Goal: Find specific page/section: Find specific page/section

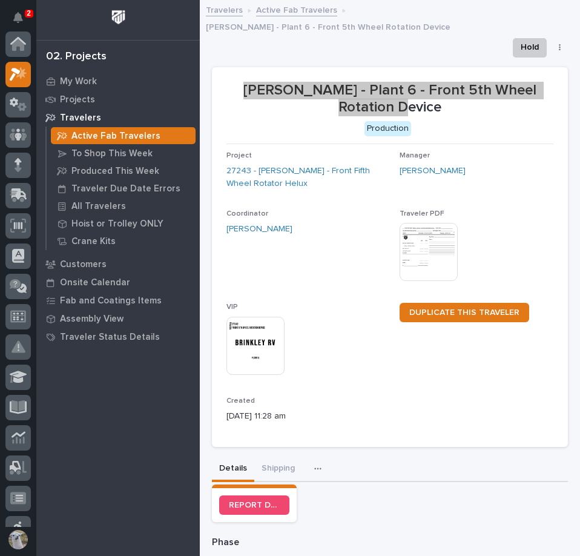
scroll to position [30, 0]
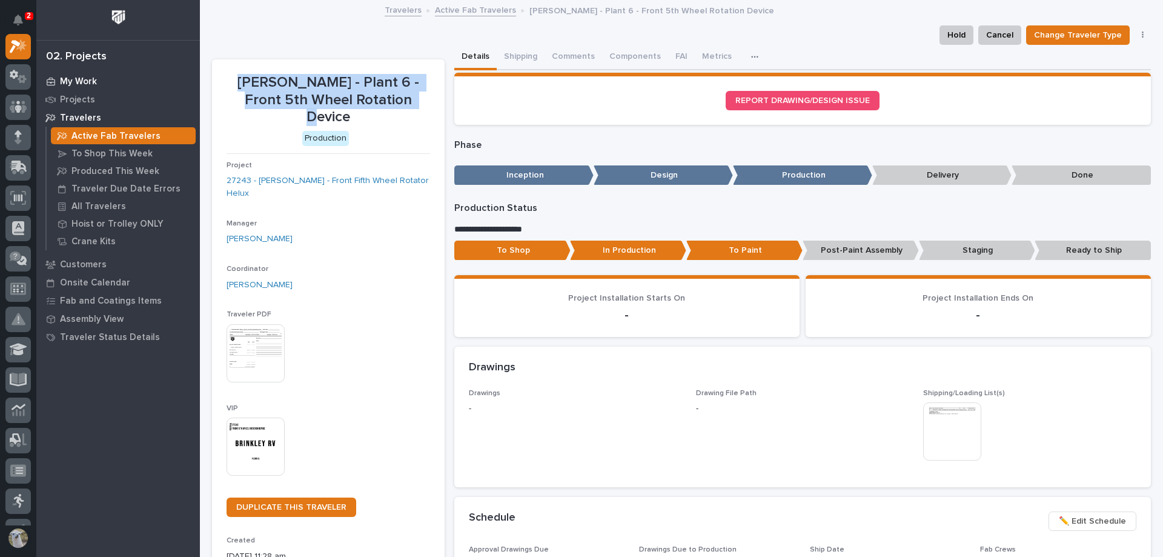
click at [76, 81] on p "My Work" at bounding box center [78, 81] width 37 height 11
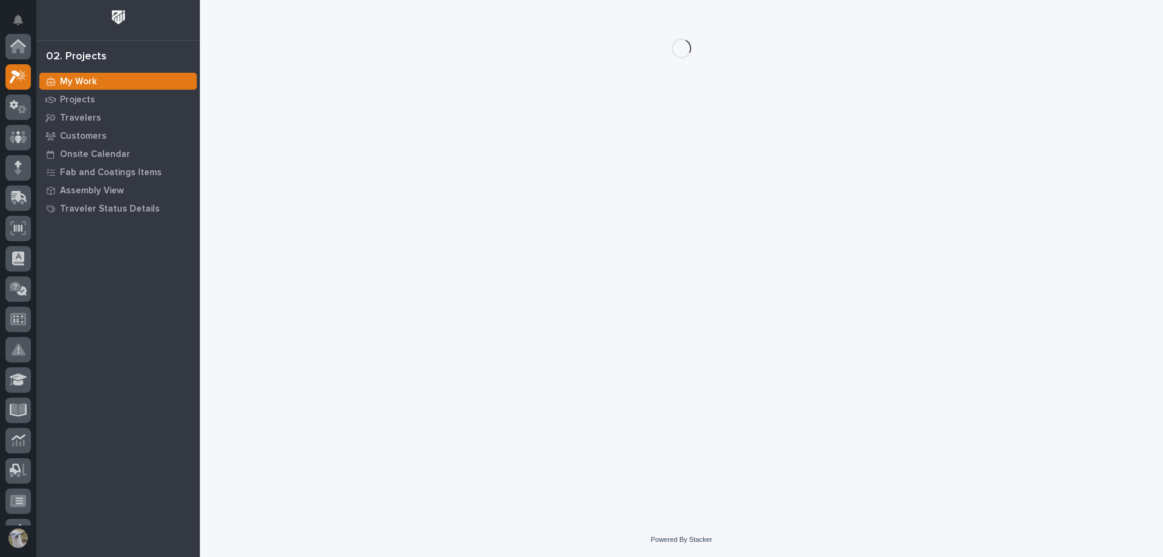
scroll to position [30, 0]
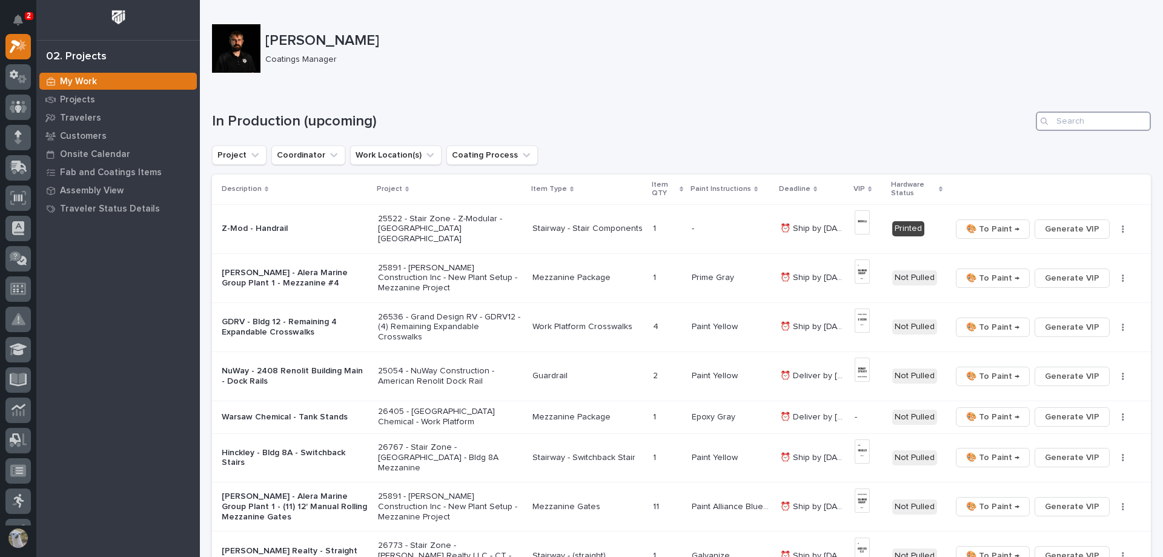
click at [580, 124] on input "Search" at bounding box center [1093, 120] width 115 height 19
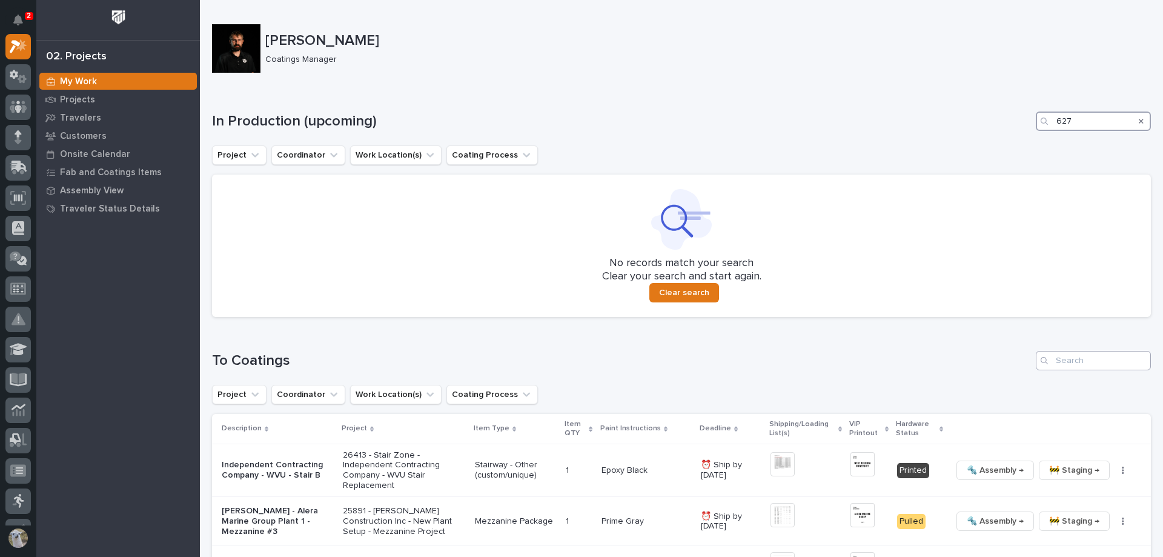
type input "627"
click at [580, 364] on input "Search" at bounding box center [1093, 360] width 115 height 19
type input "627"
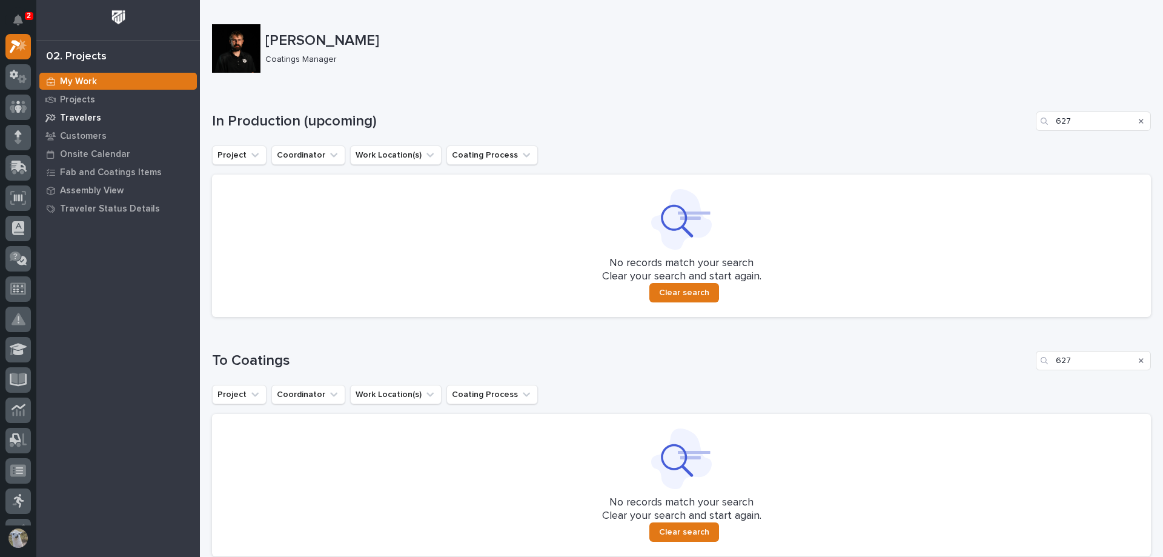
click at [74, 121] on p "Travelers" at bounding box center [80, 118] width 41 height 11
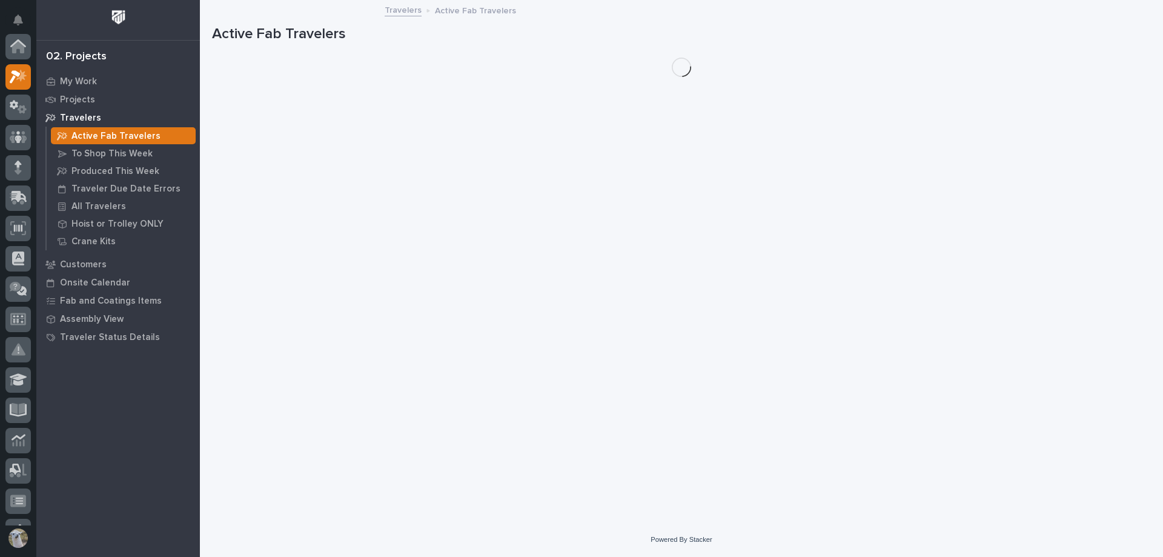
scroll to position [30, 0]
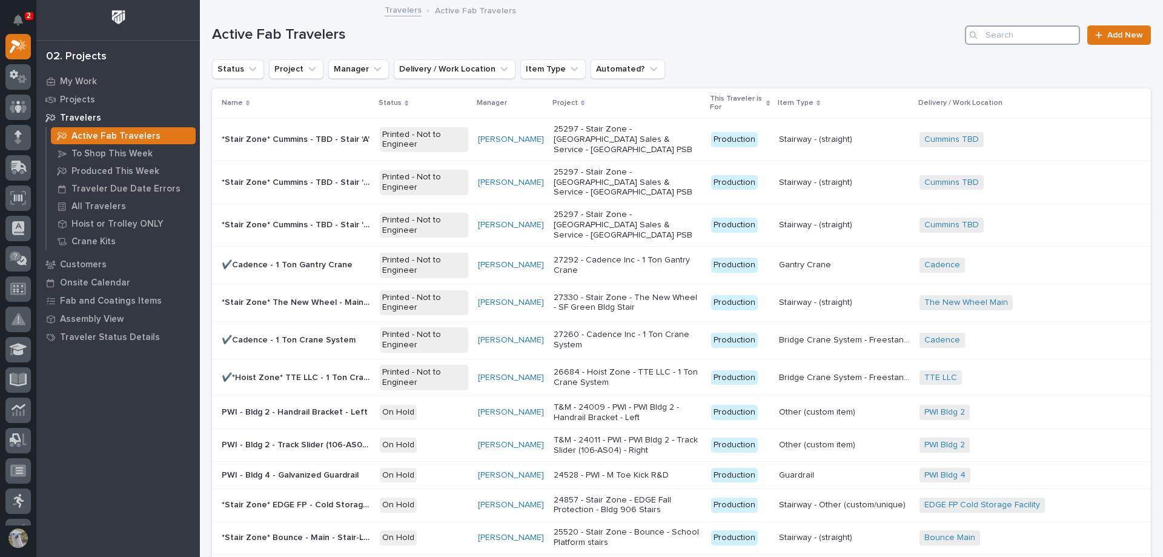
click at [580, 43] on input "Search" at bounding box center [1022, 34] width 115 height 19
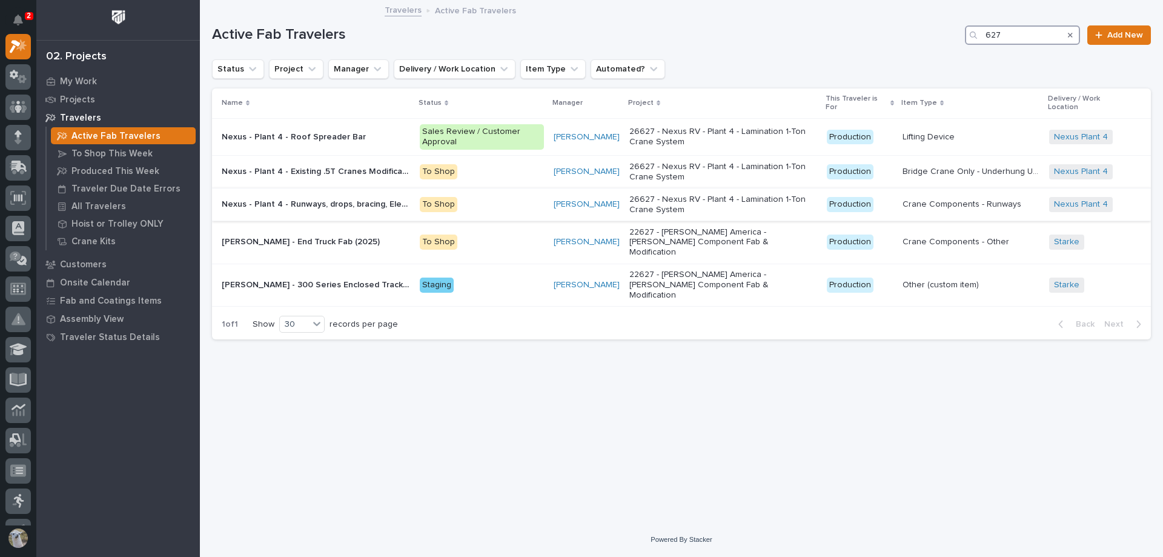
type input "627"
click at [325, 196] on div "Nexus - Plant 4 - Runways, drops, bracing, Electrotrack Nexus - Plant 4 - Runwa…" at bounding box center [316, 204] width 188 height 20
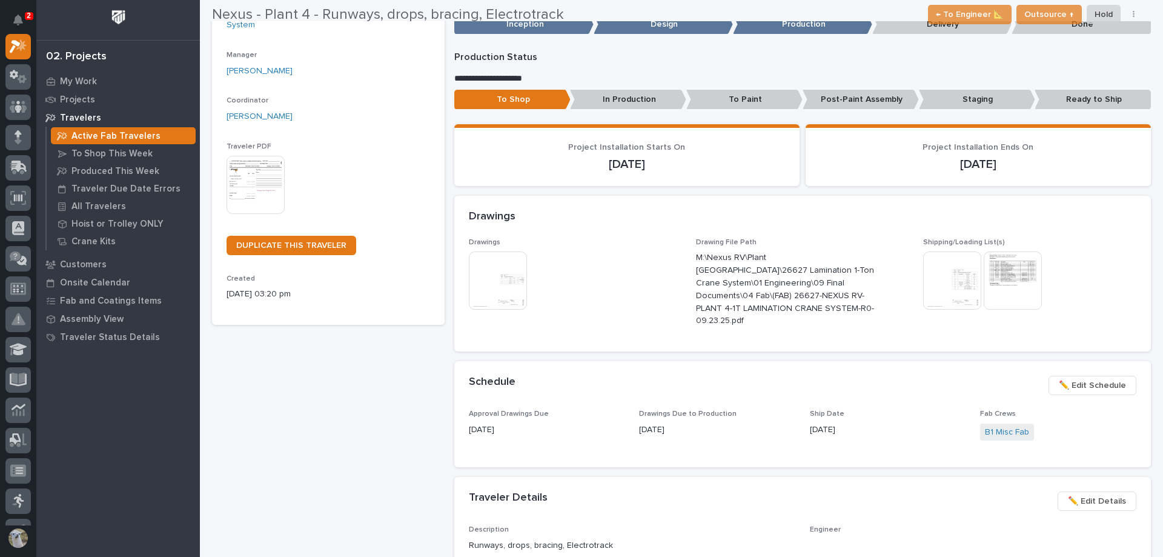
scroll to position [254, 0]
